Goal: Transaction & Acquisition: Purchase product/service

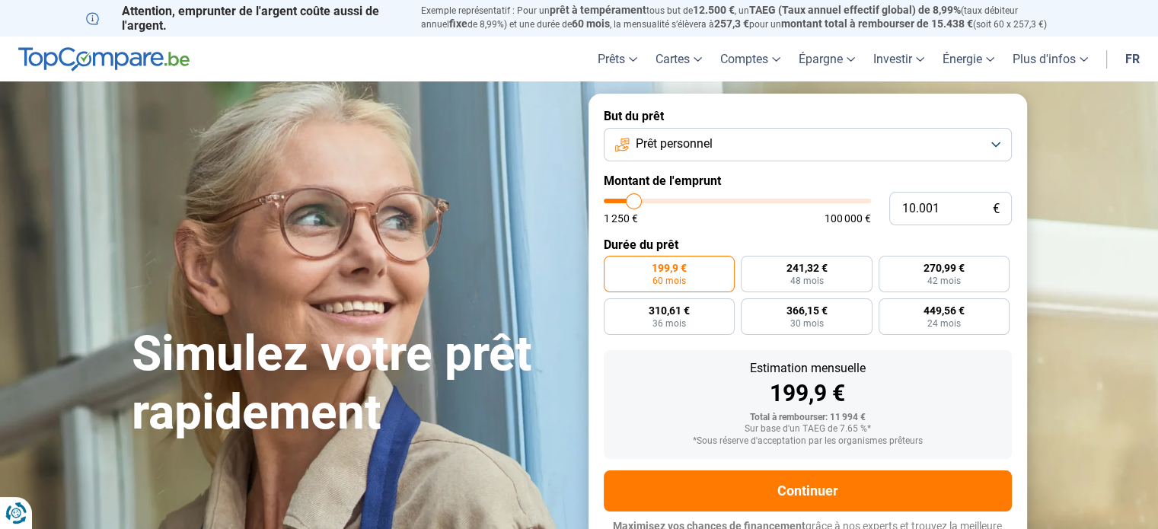
click at [903, 205] on input "10.001" at bounding box center [951, 209] width 123 height 34
type input "1"
type input "1250"
type input "17"
type input "1250"
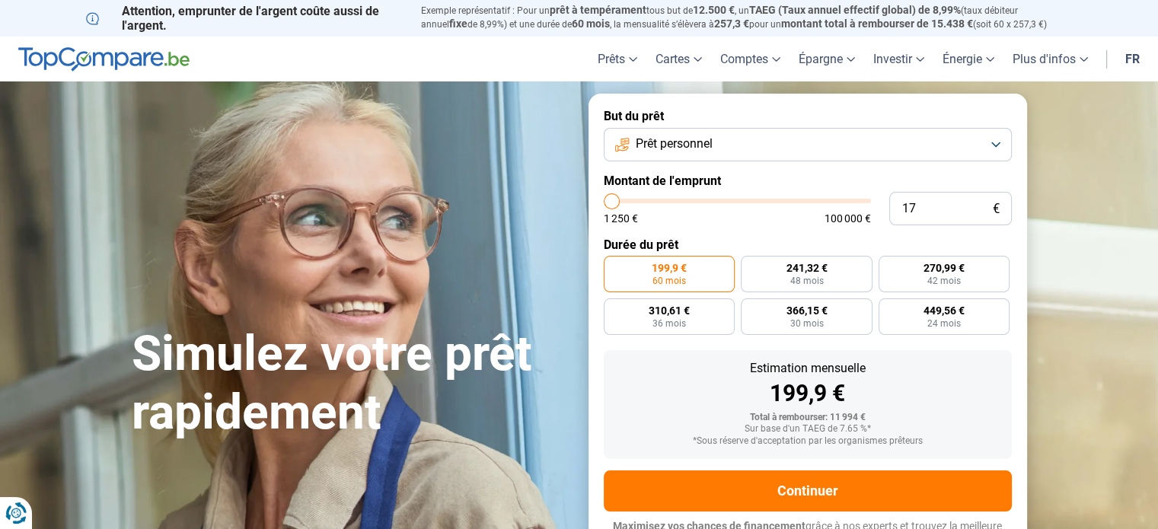
type input "170"
type input "1250"
type input "1.700"
type input "1750"
type input "17.000"
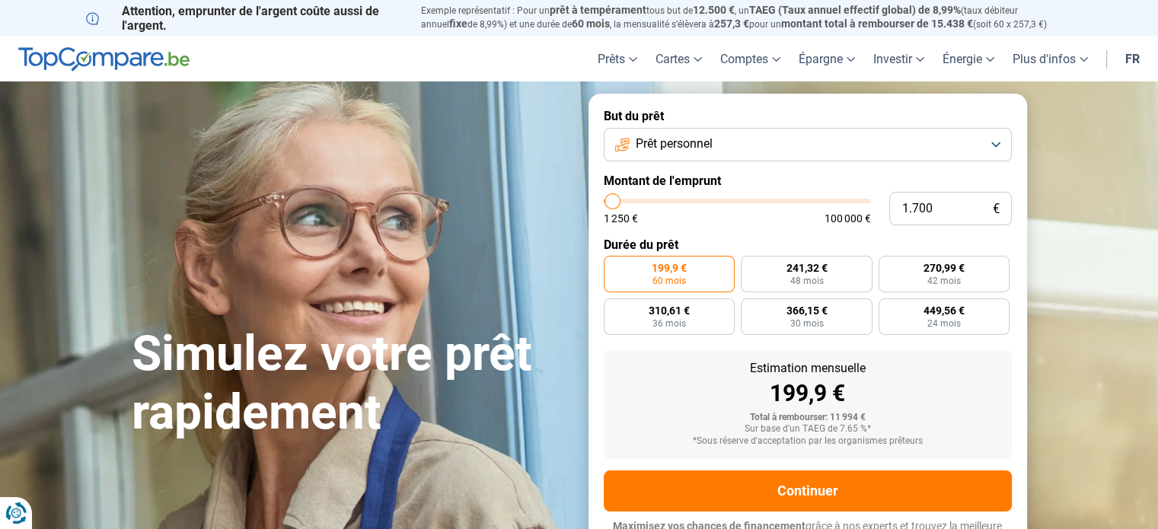
type input "17000"
radio input "false"
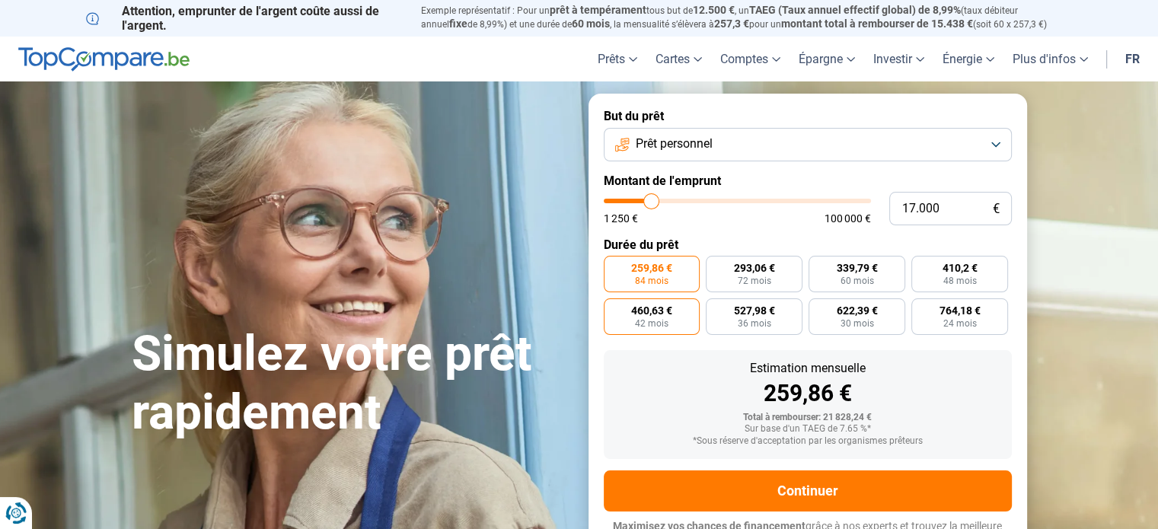
scroll to position [21, 0]
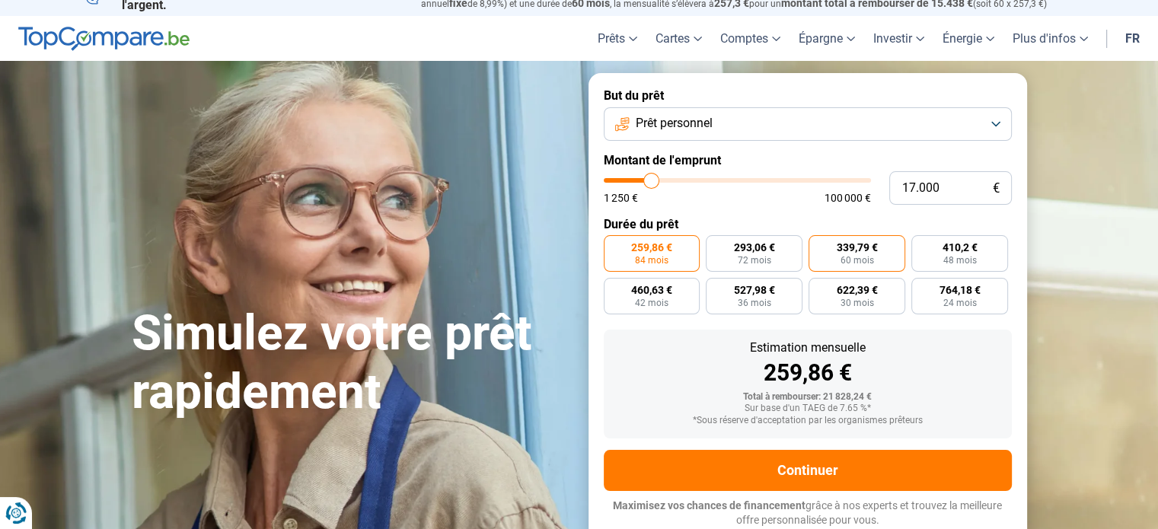
type input "17.000"
click at [847, 261] on span "60 mois" at bounding box center [858, 260] width 34 height 9
click at [819, 245] on input "339,79 € 60 mois" at bounding box center [814, 240] width 10 height 10
radio input "true"
click at [759, 119] on button "Prêt personnel" at bounding box center [808, 124] width 408 height 34
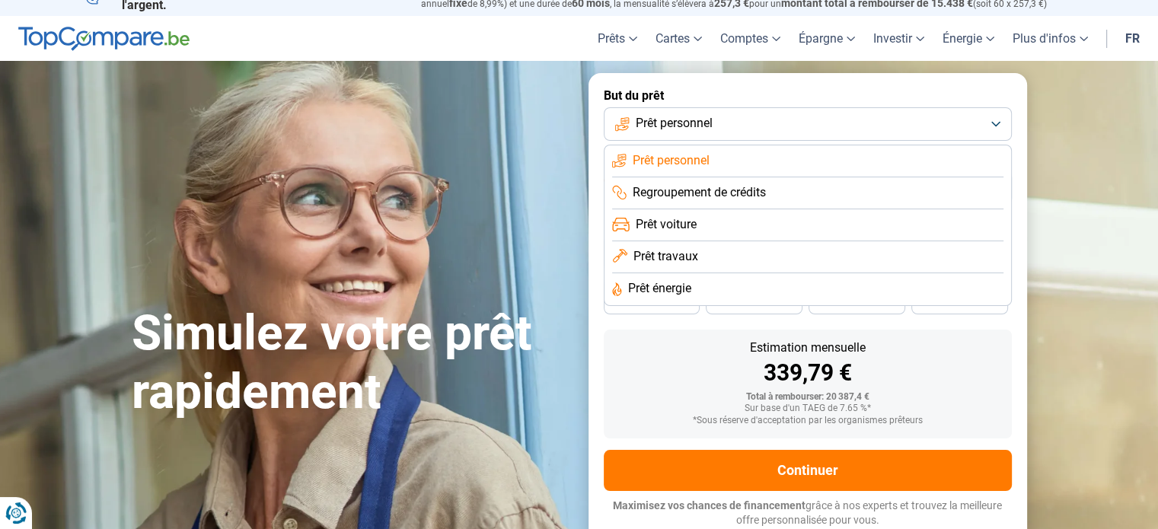
click at [722, 197] on span "Regroupement de crédits" at bounding box center [699, 192] width 133 height 17
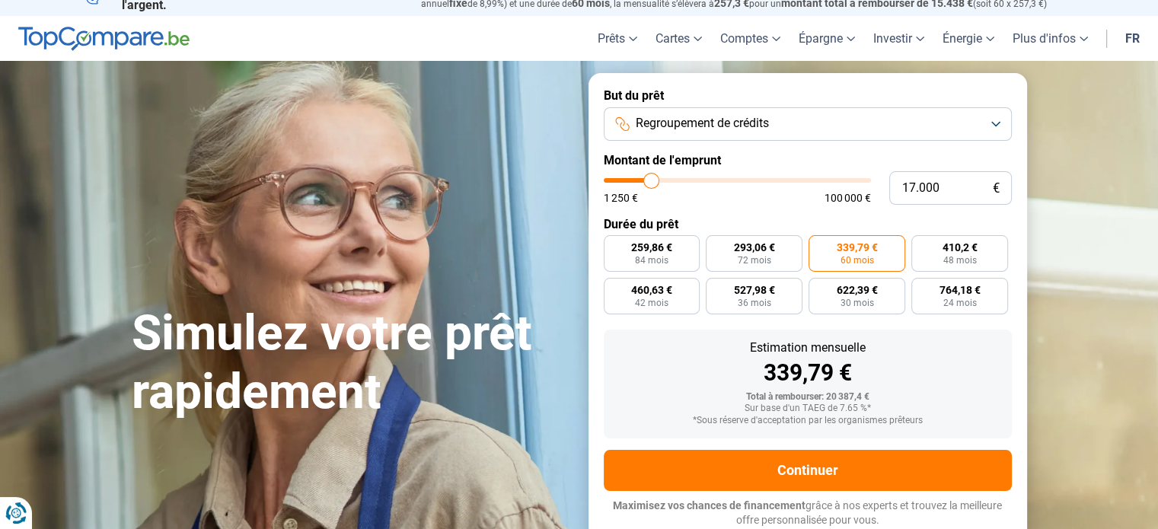
click at [650, 353] on div "Estimation mensuelle" at bounding box center [808, 348] width 384 height 12
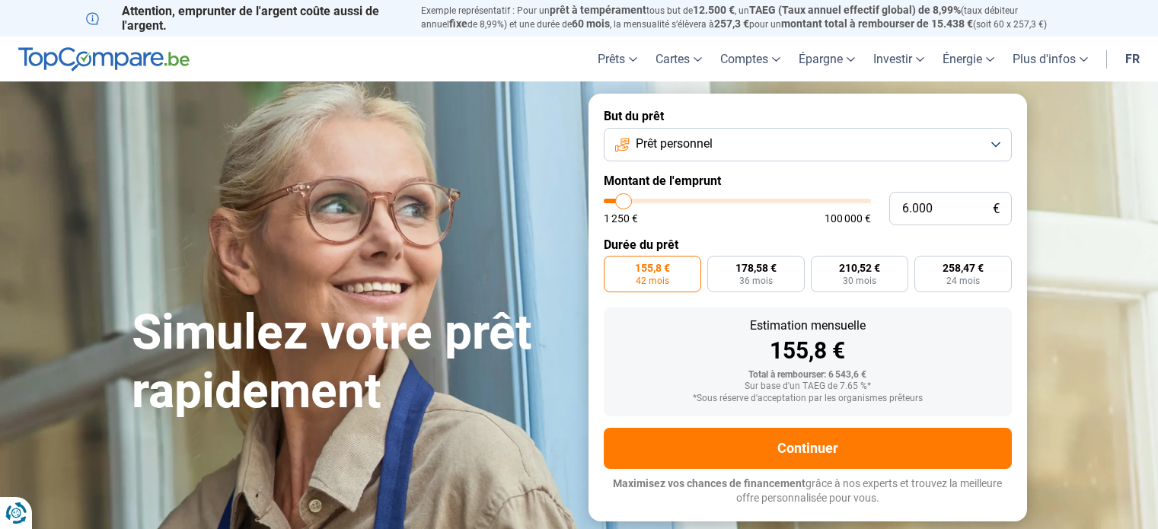
type input "5.750"
type input "5750"
type input "5.250"
type input "5250"
type input "5.000"
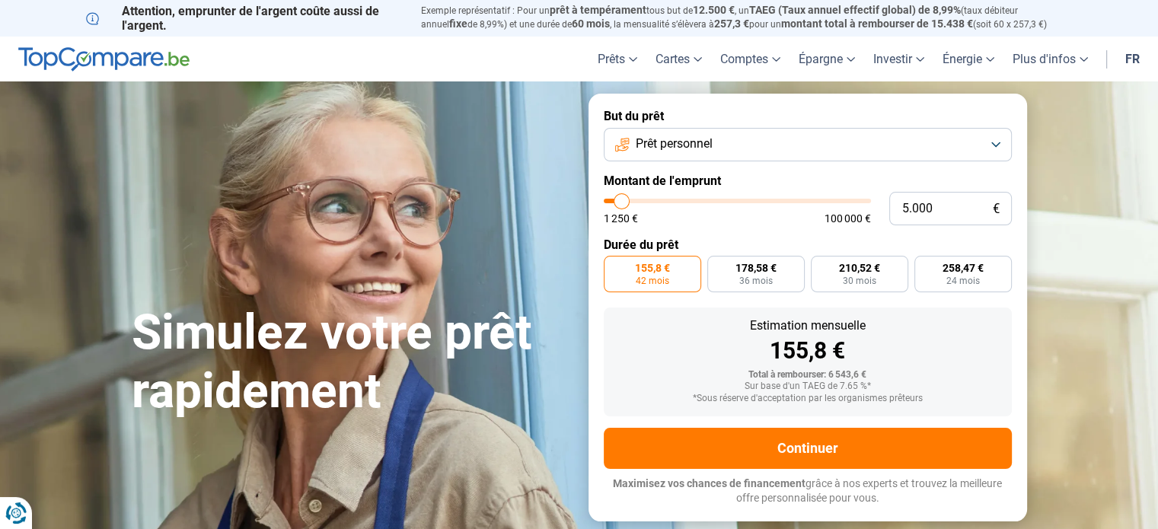
type input "5000"
type input "4.750"
type input "4750"
type input "4.500"
type input "4500"
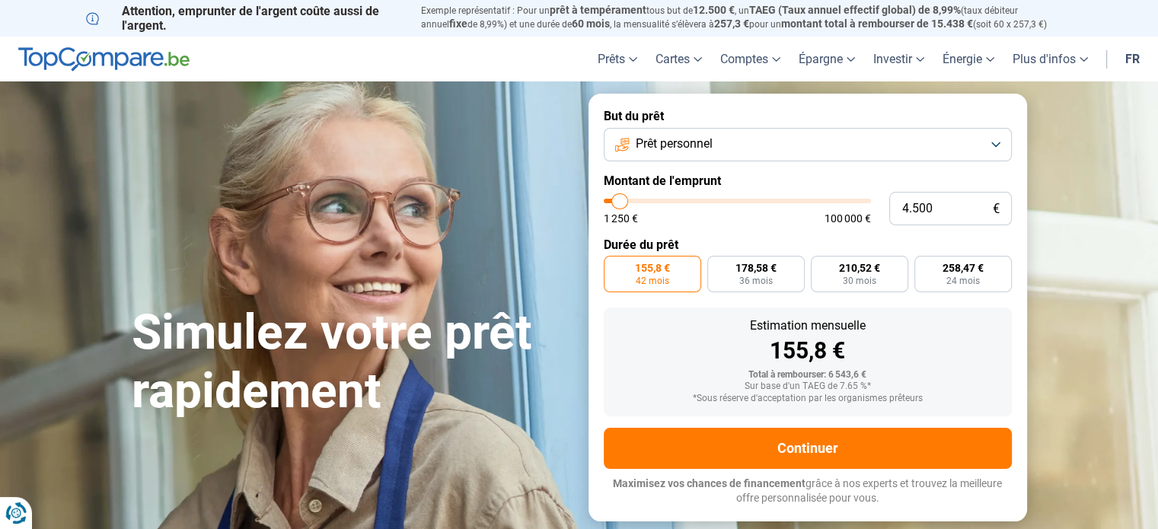
type input "4.250"
type input "4250"
type input "3.750"
type input "3750"
type input "3.500"
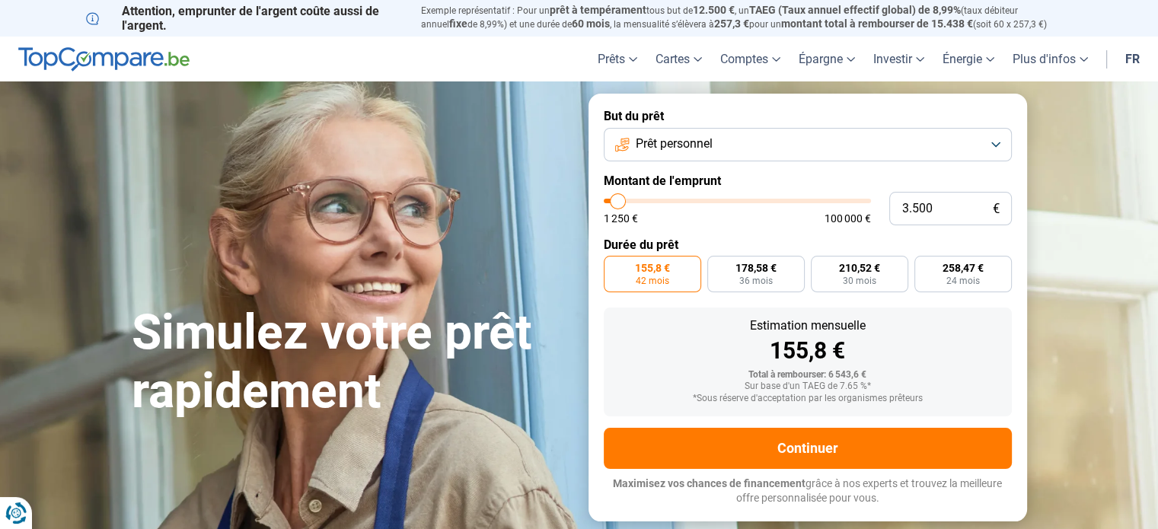
type input "3500"
type input "3.250"
type input "3250"
type input "3.000"
type input "3000"
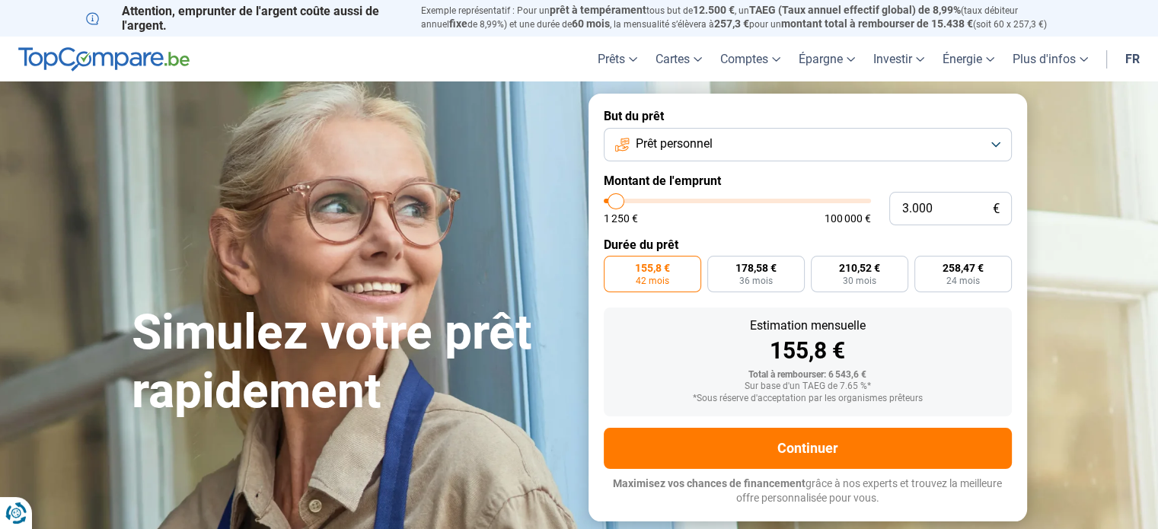
click at [616, 200] on input "range" at bounding box center [737, 201] width 267 height 5
radio input "true"
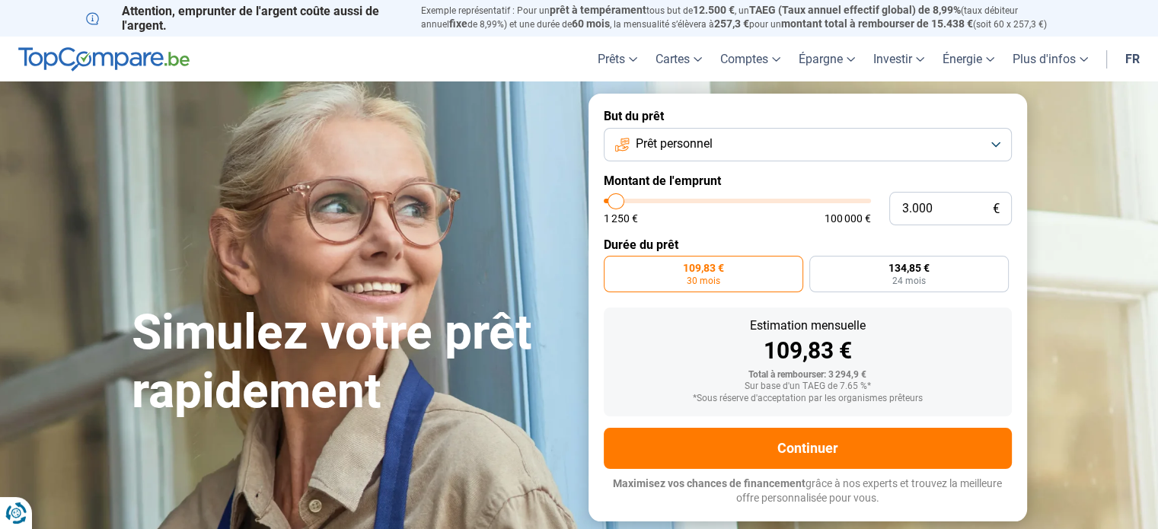
click at [737, 109] on label "But du prêt" at bounding box center [808, 116] width 408 height 14
drag, startPoint x: 957, startPoint y: 210, endPoint x: 887, endPoint y: 206, distance: 70.9
click at [887, 206] on div "3.000 € 1 250 € 100 000 €" at bounding box center [808, 209] width 408 height 34
type input "1"
type input "1250"
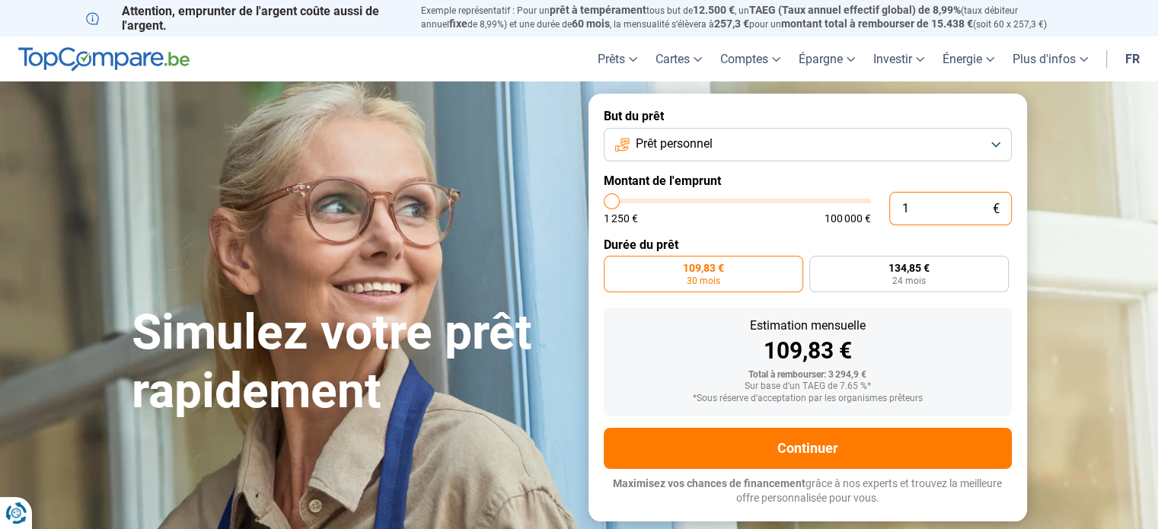
type input "18"
type input "1250"
type input "180"
type input "1250"
type input "1.800"
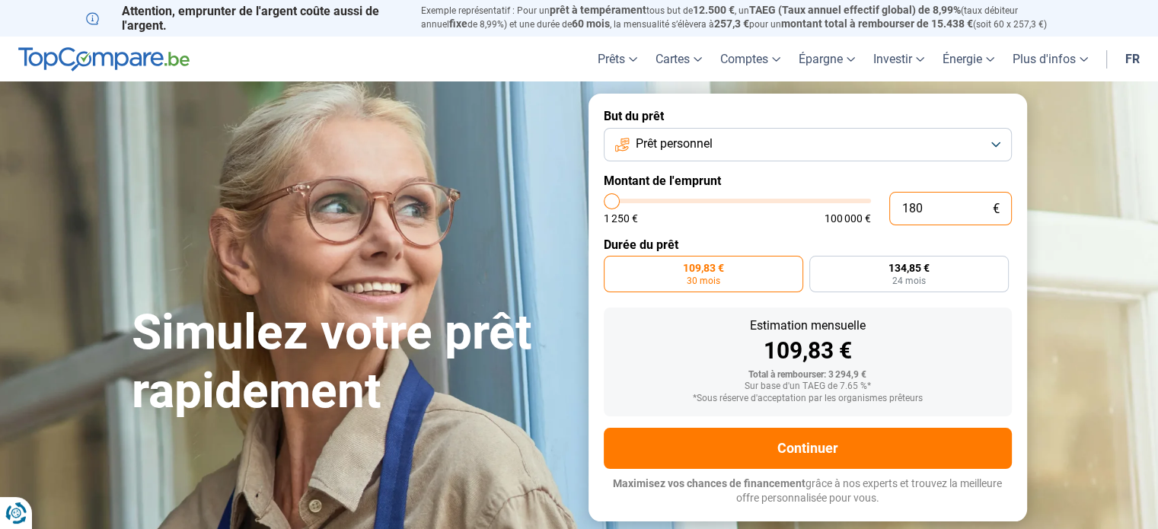
type input "1750"
type input "18.000"
type input "18000"
radio input "false"
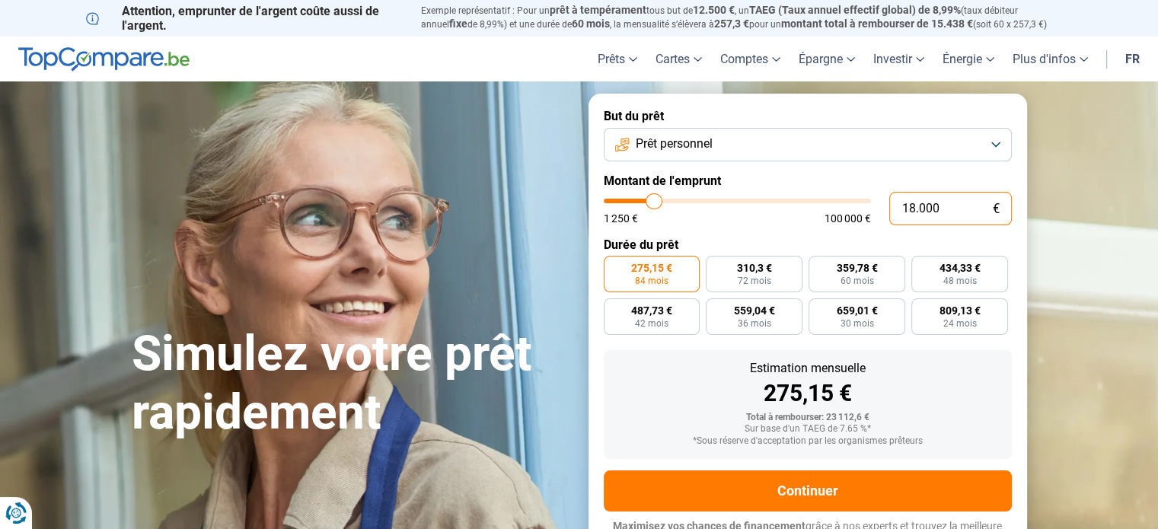
scroll to position [21, 0]
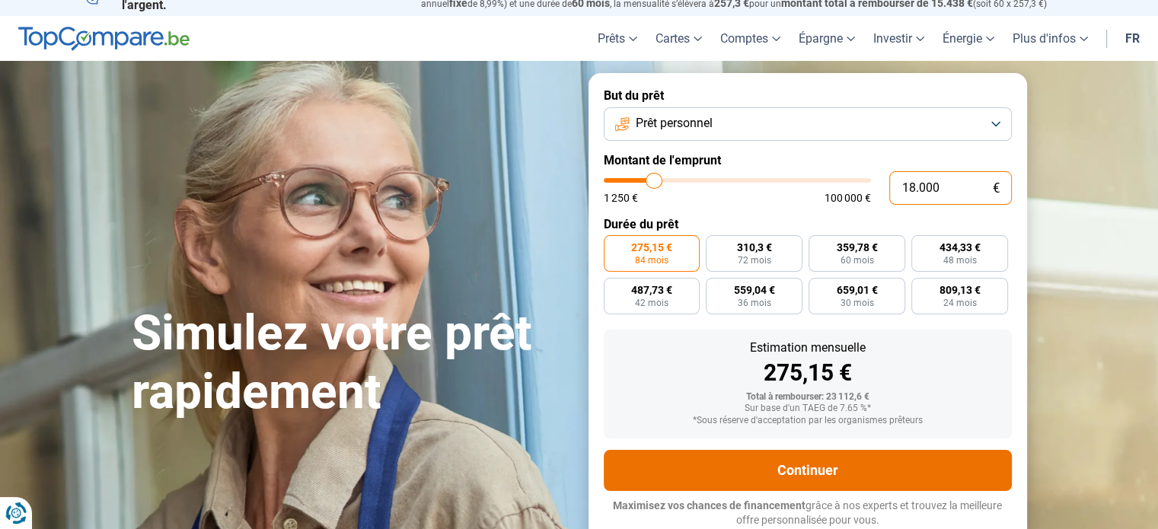
type input "18.000"
click at [810, 468] on button "Continuer" at bounding box center [808, 470] width 408 height 41
